Goal: Information Seeking & Learning: Learn about a topic

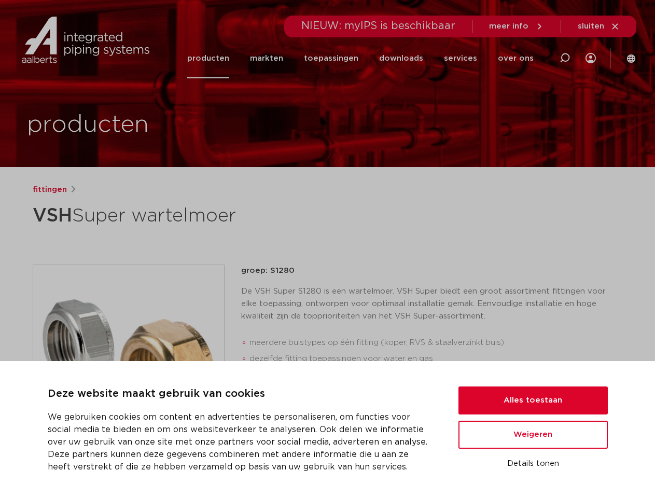
click at [327, 249] on div "fittingen VSH Super wartelmoer groep: S1280 De VSH Super S1280 is een wartelmoe…" at bounding box center [327, 420] width 607 height 472
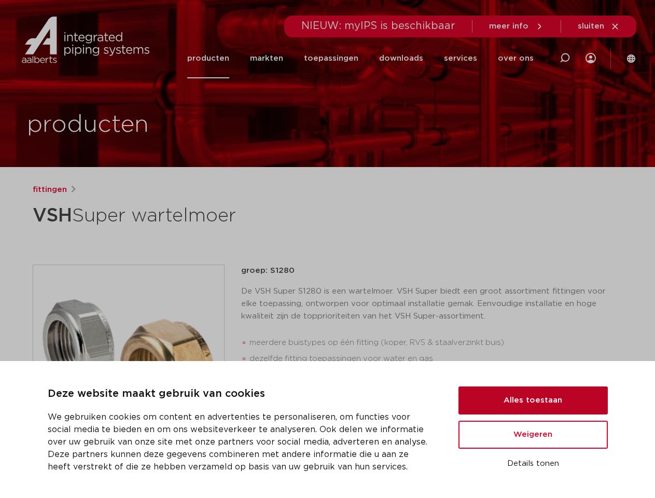
click at [533, 401] on button "Alles toestaan" at bounding box center [533, 401] width 149 height 28
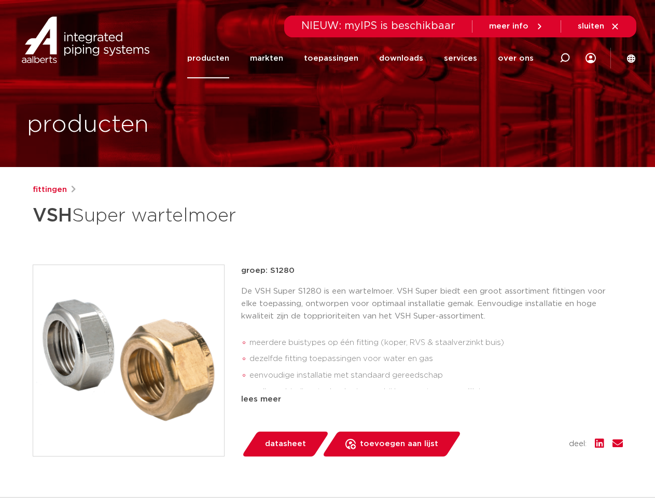
click at [533, 435] on div "datasheet toevoegen aan lijst opslaan in my IPS verwijder uit lijst deel:" at bounding box center [437, 444] width 374 height 25
click at [533, 464] on div "fittingen VSH Super wartelmoer groep: S1280 De VSH Super S1280 is een wartelmoe…" at bounding box center [327, 420] width 607 height 472
click at [366, 58] on li "toepassingen" at bounding box center [331, 58] width 75 height 40
click at [565, 58] on icon at bounding box center [565, 58] width 12 height 12
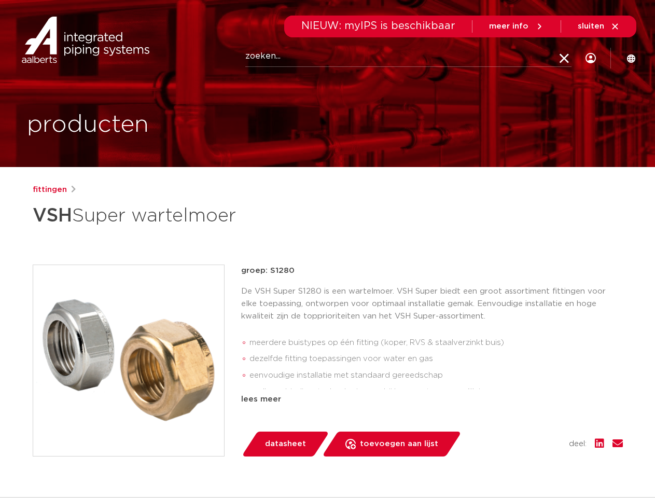
click at [599, 26] on span "sluiten" at bounding box center [591, 26] width 26 height 8
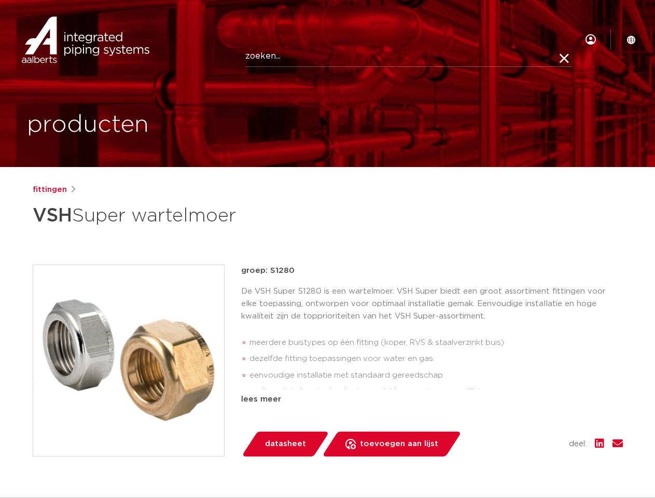
click at [129, 360] on img at bounding box center [128, 360] width 191 height 191
